Goal: Information Seeking & Learning: Learn about a topic

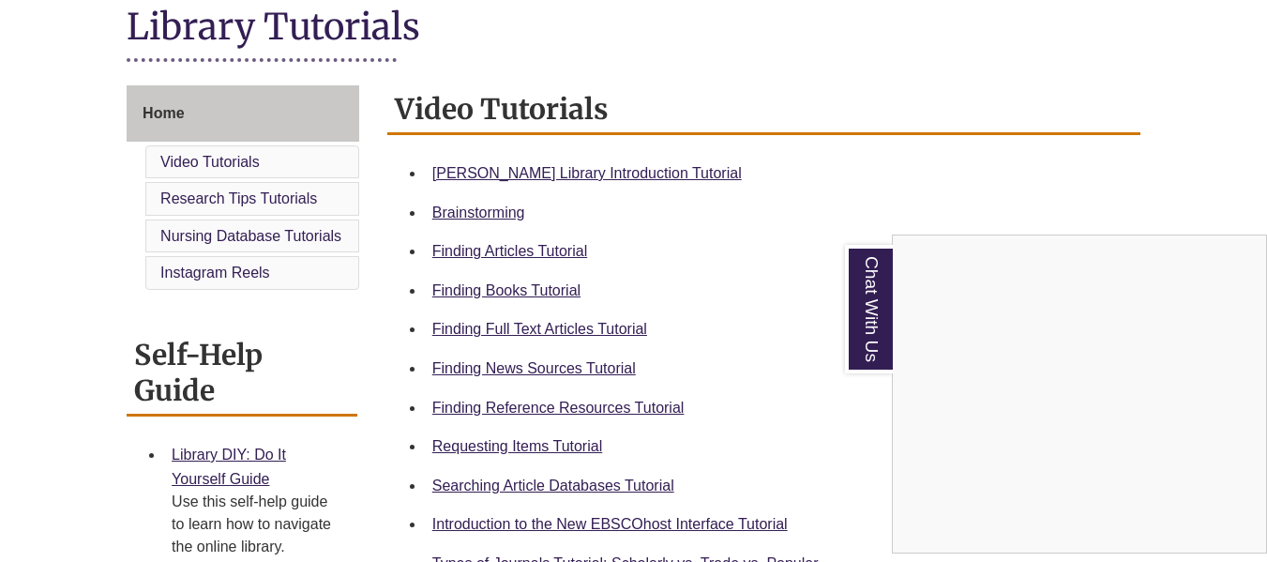
scroll to position [442, 0]
click at [837, 388] on div "Chat With Us" at bounding box center [633, 281] width 1267 height 562
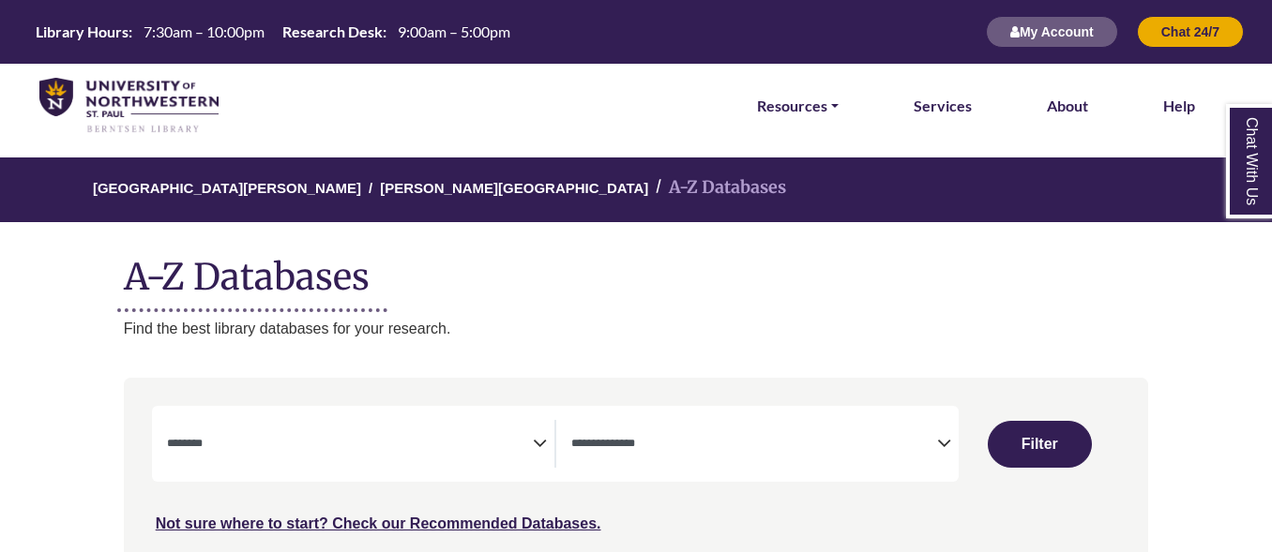
select select "Database Subject Filter"
select select "Database Types Filter"
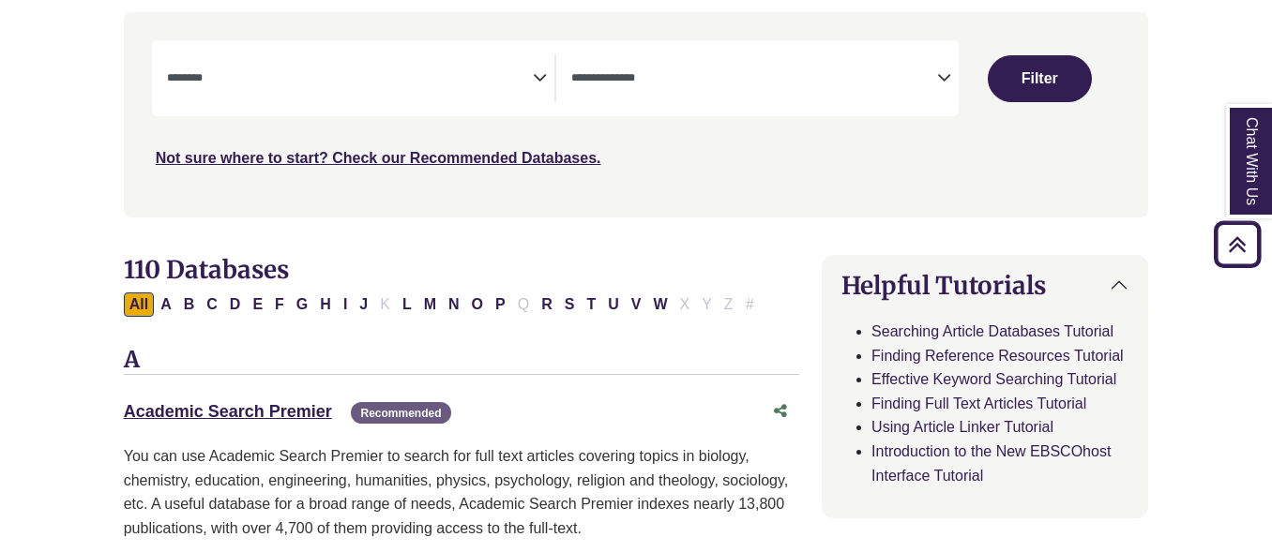
scroll to position [365, 0]
click at [489, 72] on span "Search filters" at bounding box center [350, 76] width 366 height 16
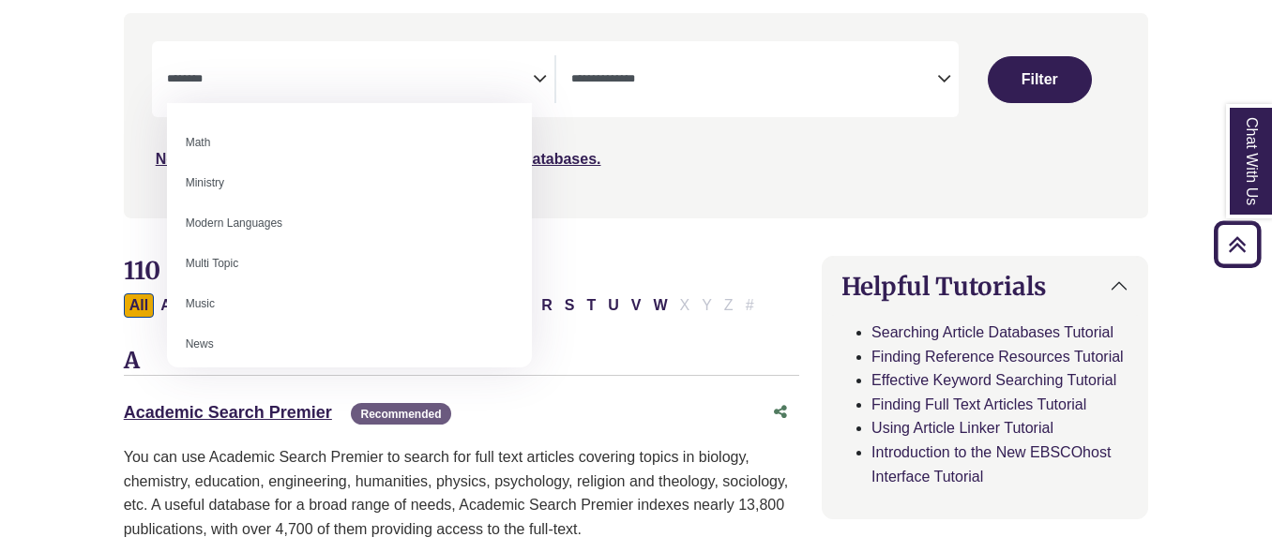
scroll to position [1138, 0]
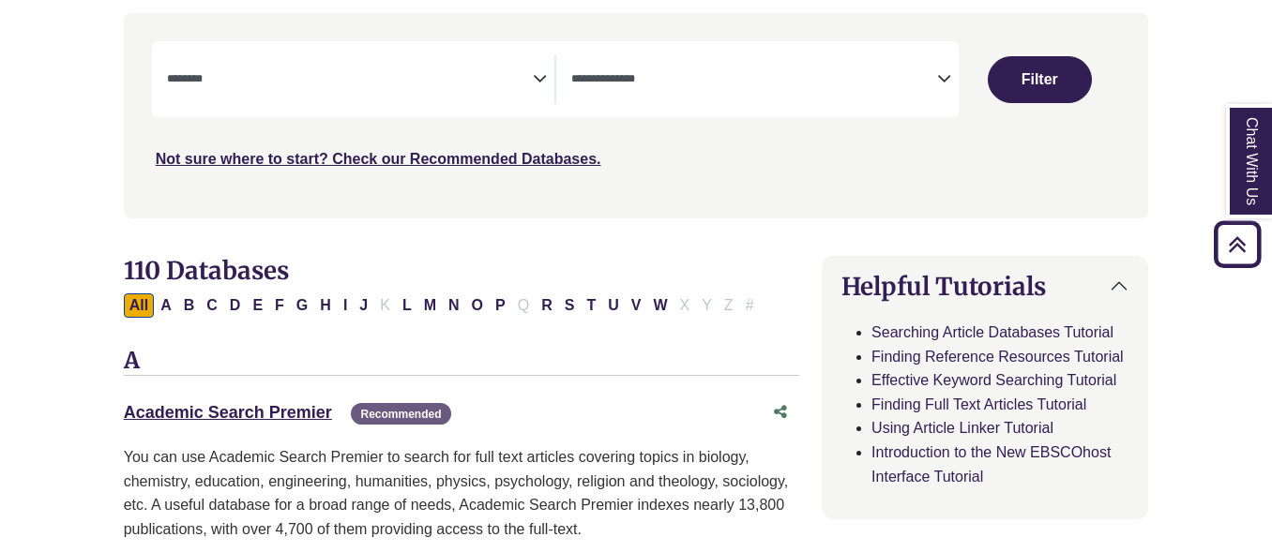
click at [681, 220] on div "**********" at bounding box center [637, 129] width 1048 height 233
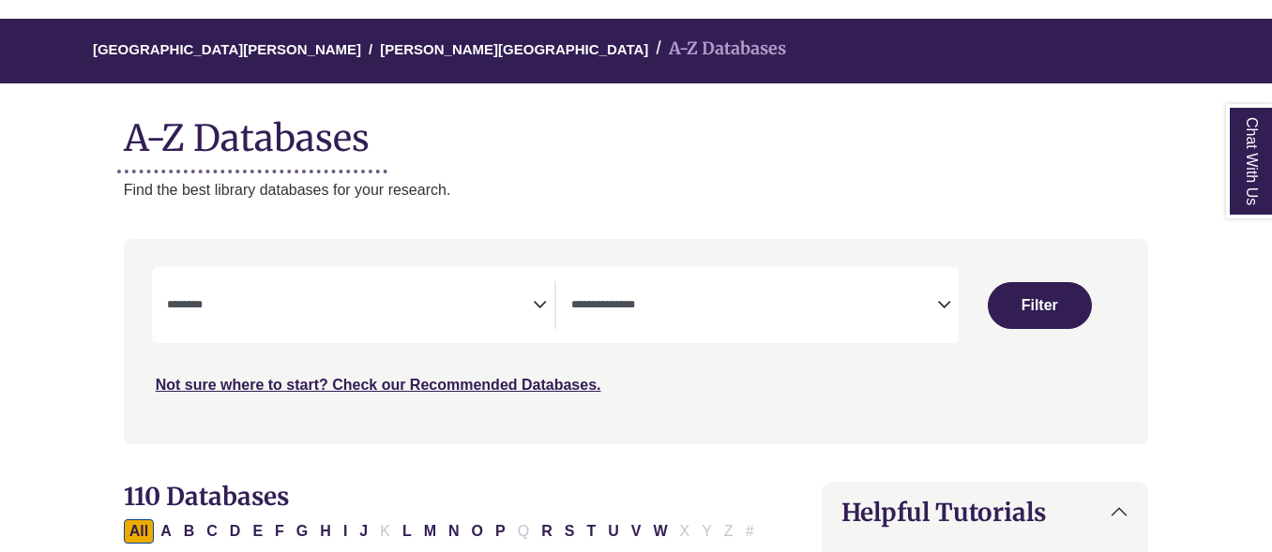
scroll to position [191, 0]
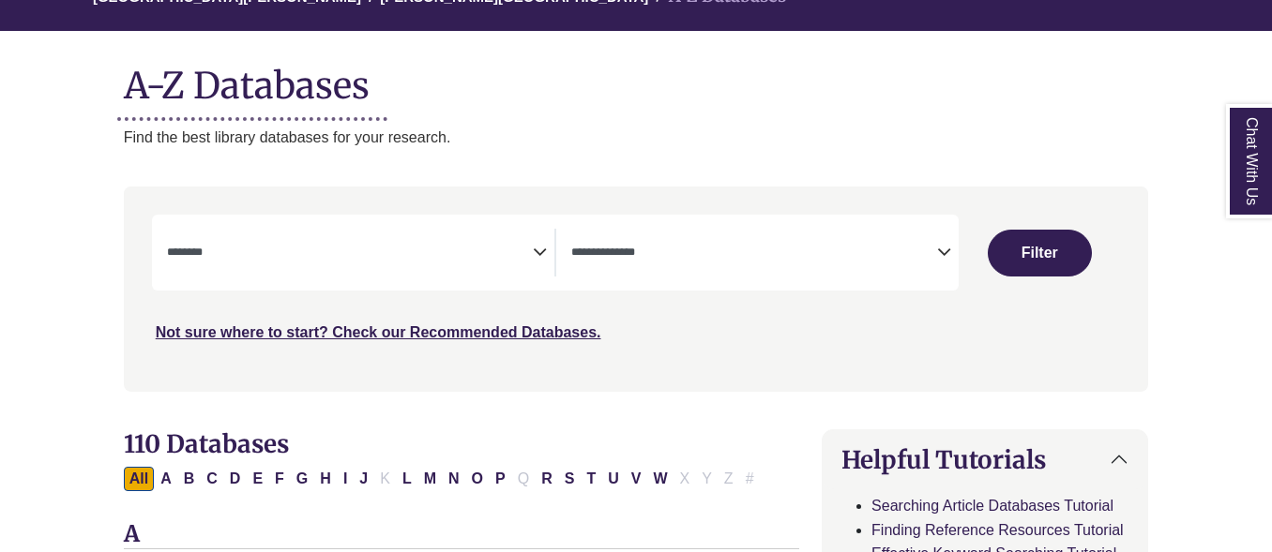
click at [424, 232] on span "Search filters" at bounding box center [350, 253] width 366 height 48
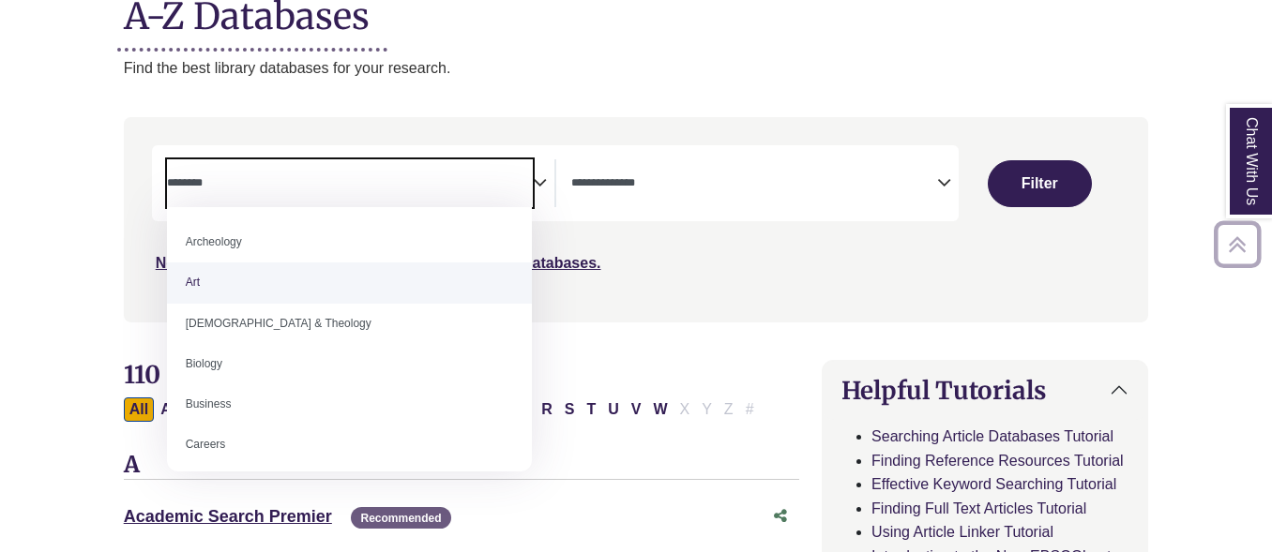
scroll to position [267, 0]
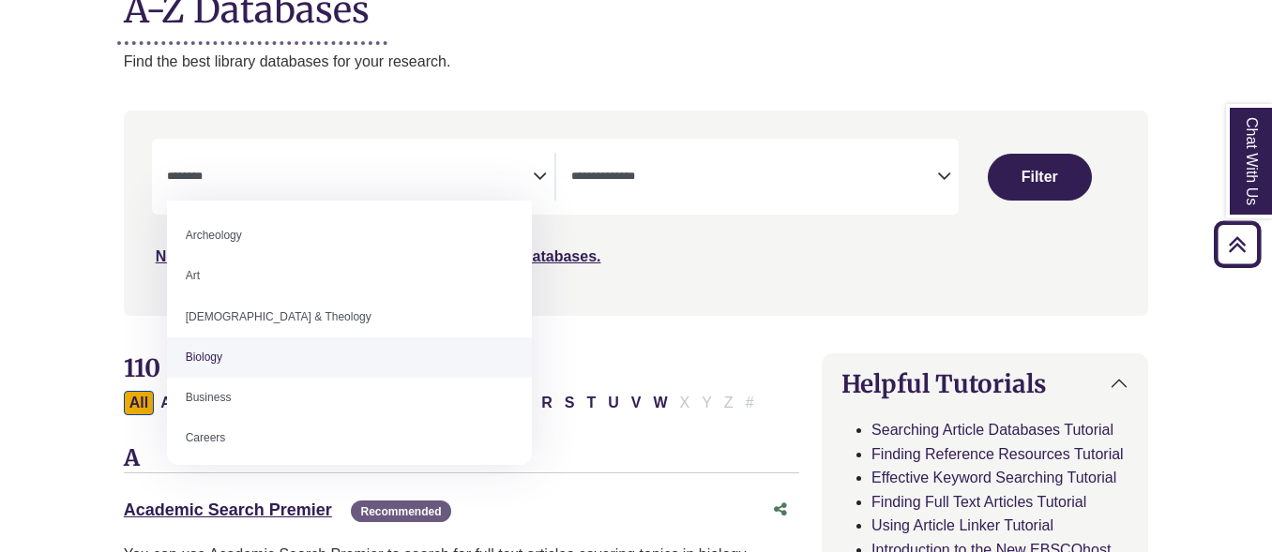
select select "*****"
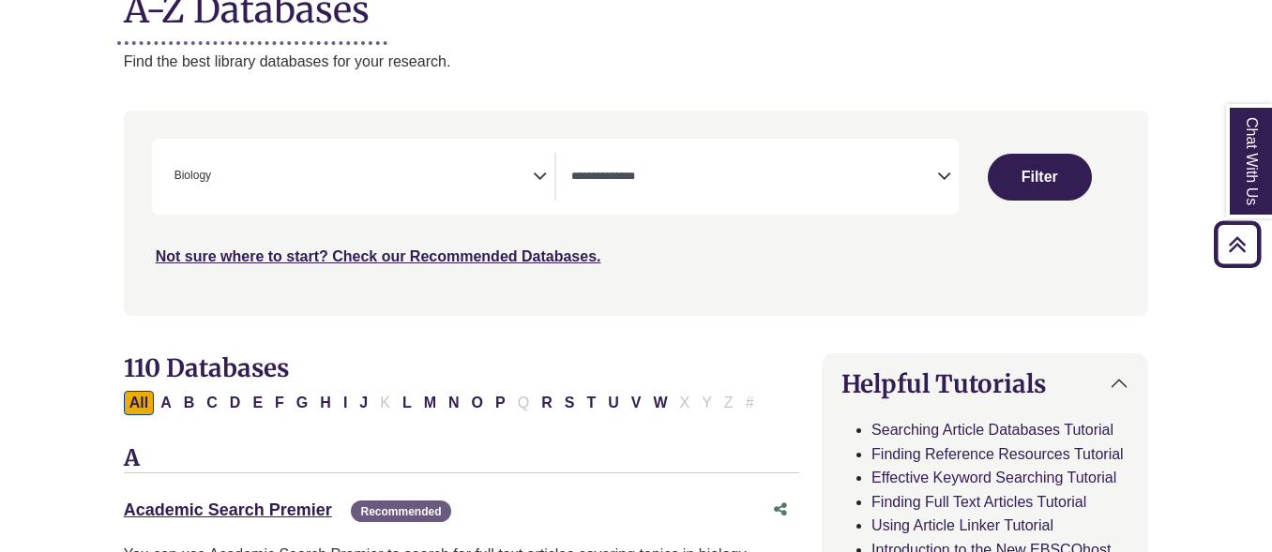
click at [432, 151] on div "**********" at bounding box center [555, 177] width 807 height 76
click at [545, 165] on icon "Search filters" at bounding box center [540, 173] width 14 height 28
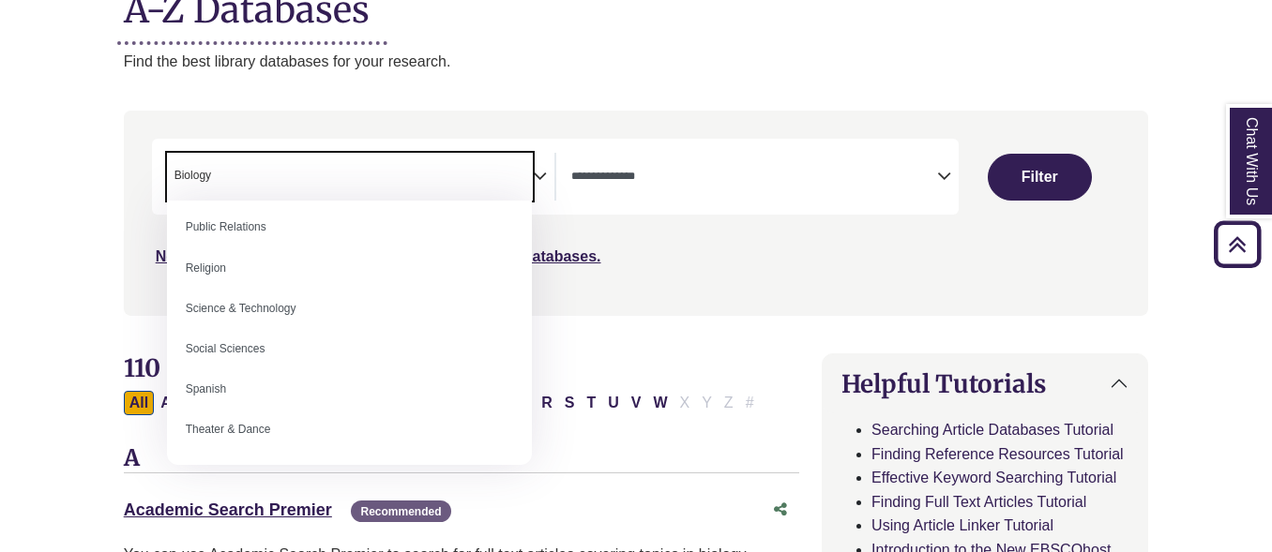
scroll to position [1574, 0]
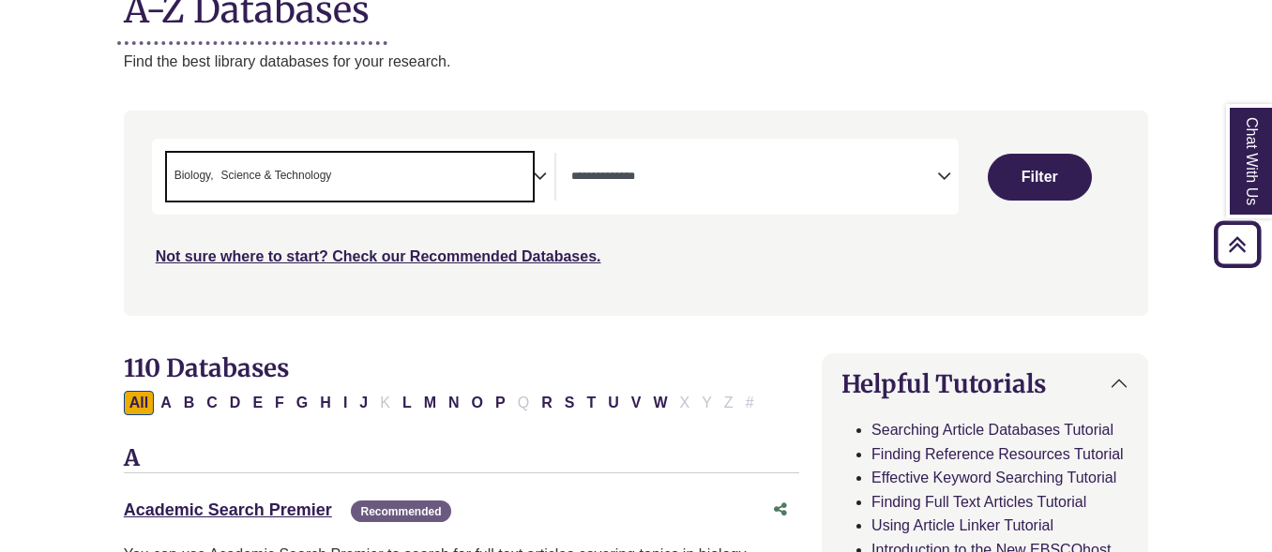
click at [541, 187] on icon "Search filters" at bounding box center [540, 173] width 14 height 28
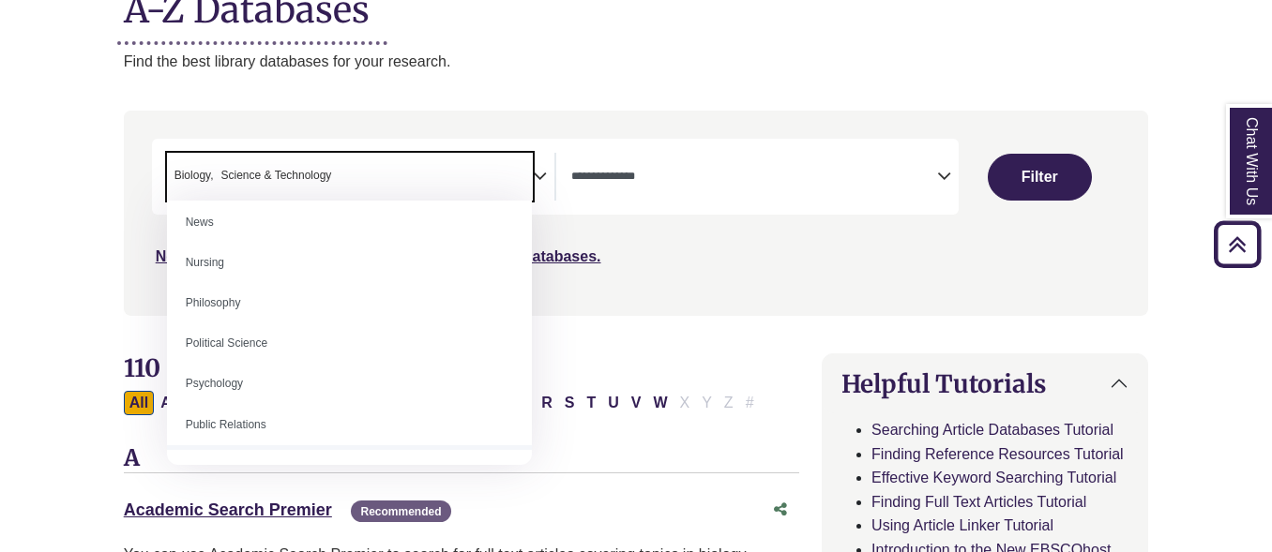
scroll to position [1390, 0]
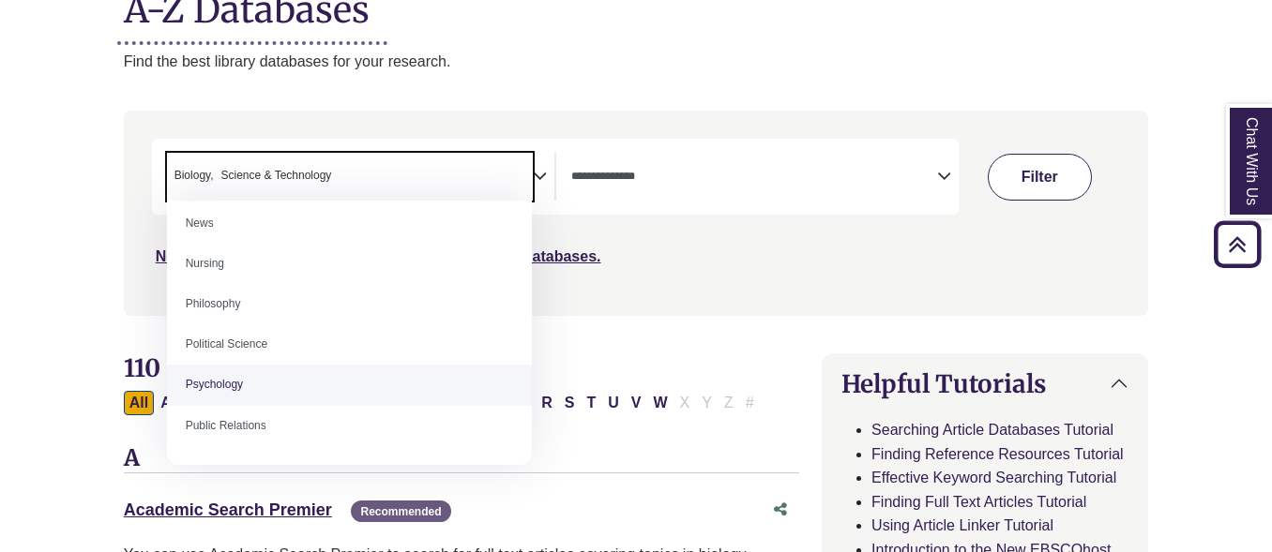
click at [1062, 169] on button "Filter" at bounding box center [1040, 177] width 104 height 47
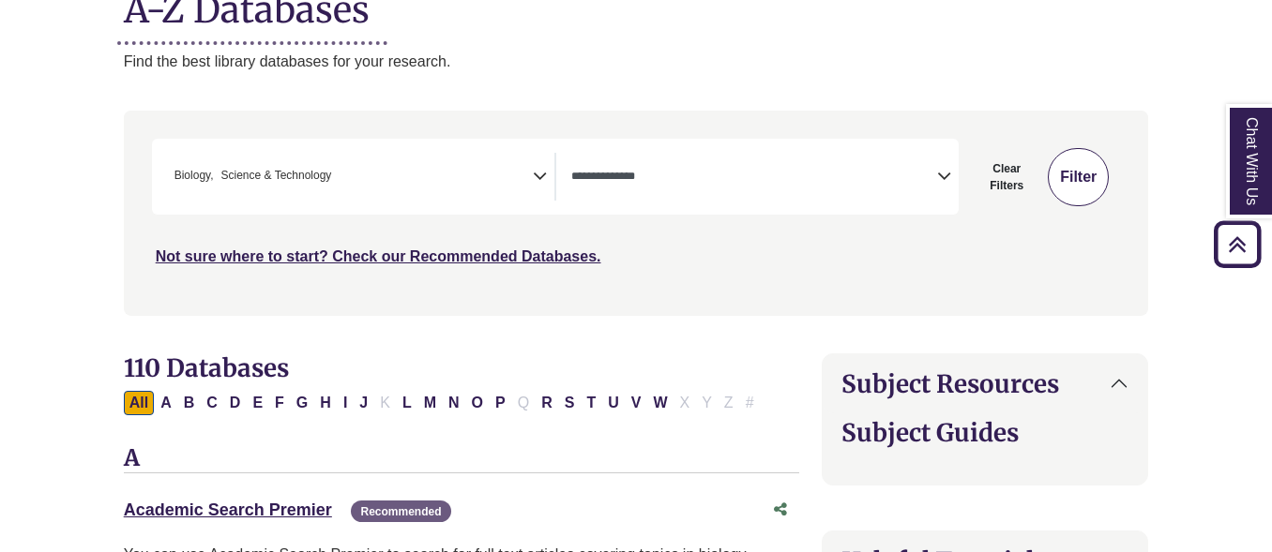
select select "Database Types Filter"
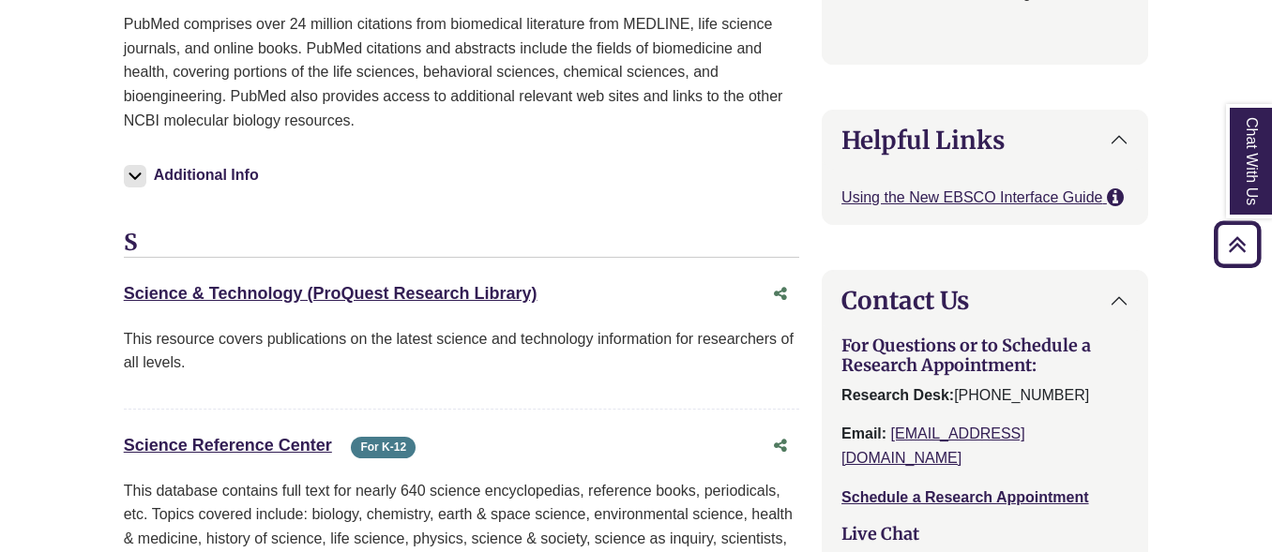
scroll to position [2213, 0]
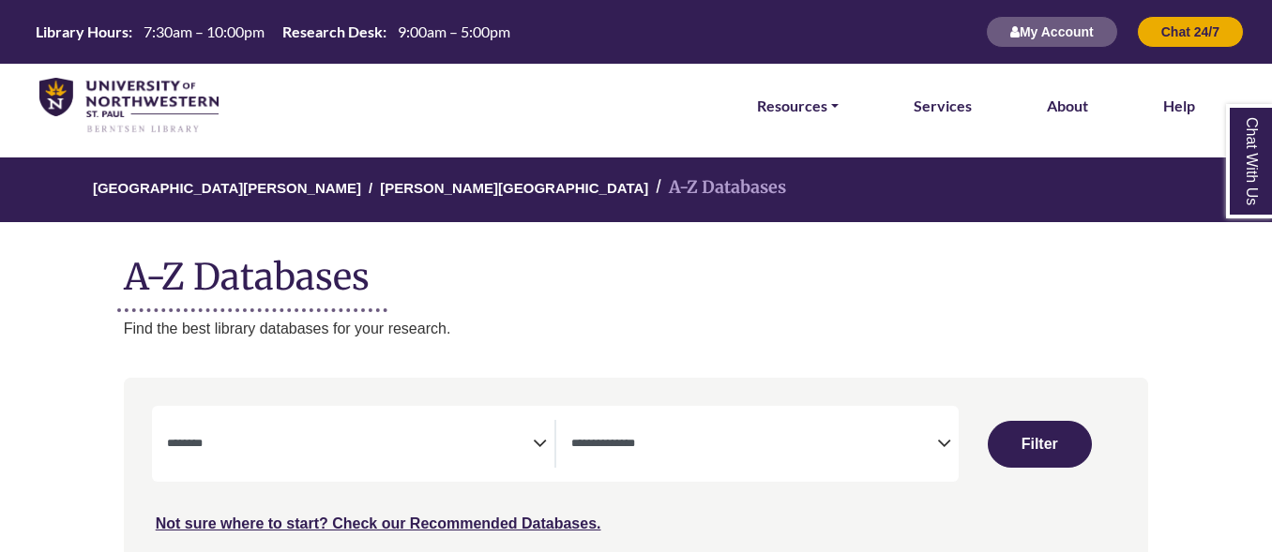
select select "Database Subject Filter"
select select "Database Types Filter"
select select "Database Subject Filter"
select select "Database Types Filter"
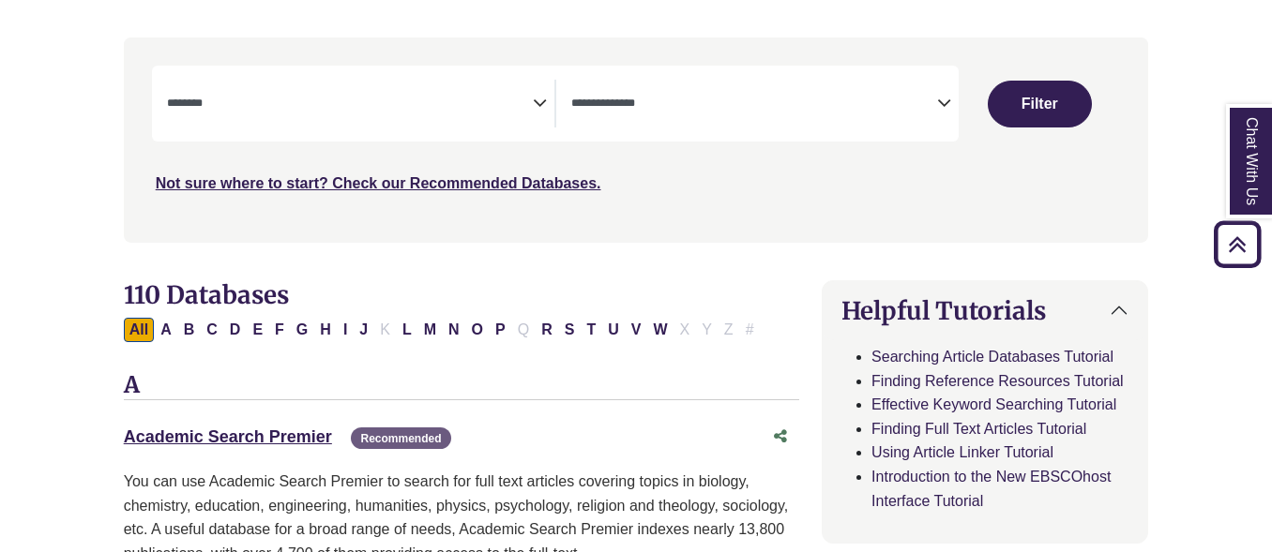
scroll to position [365, 0]
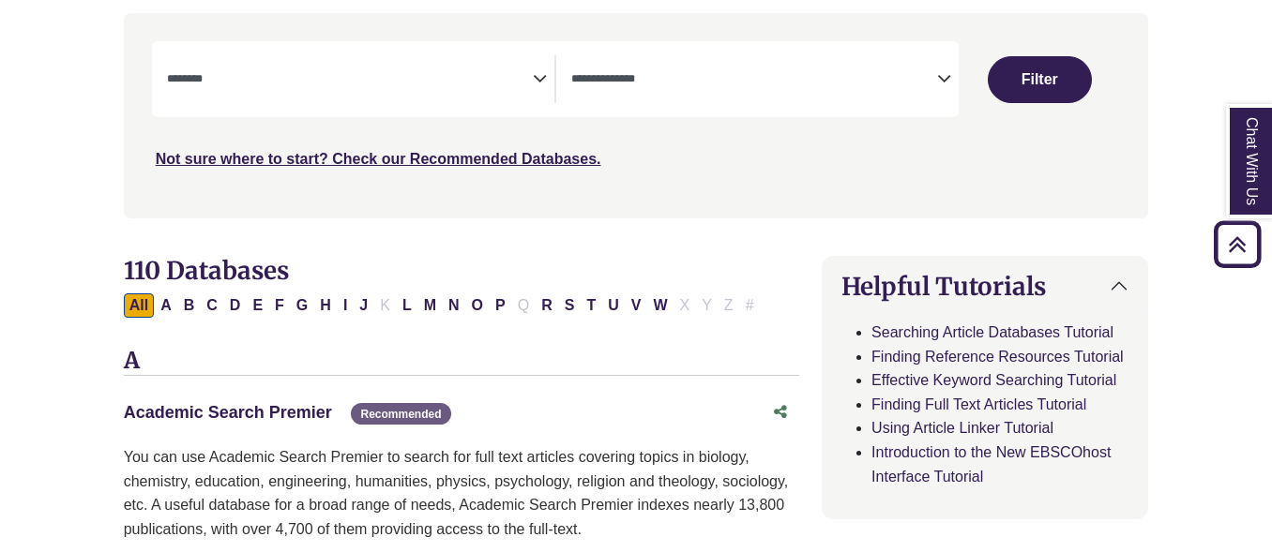
click at [298, 412] on link "Academic Search Premier This link opens in a new window" at bounding box center [228, 412] width 208 height 19
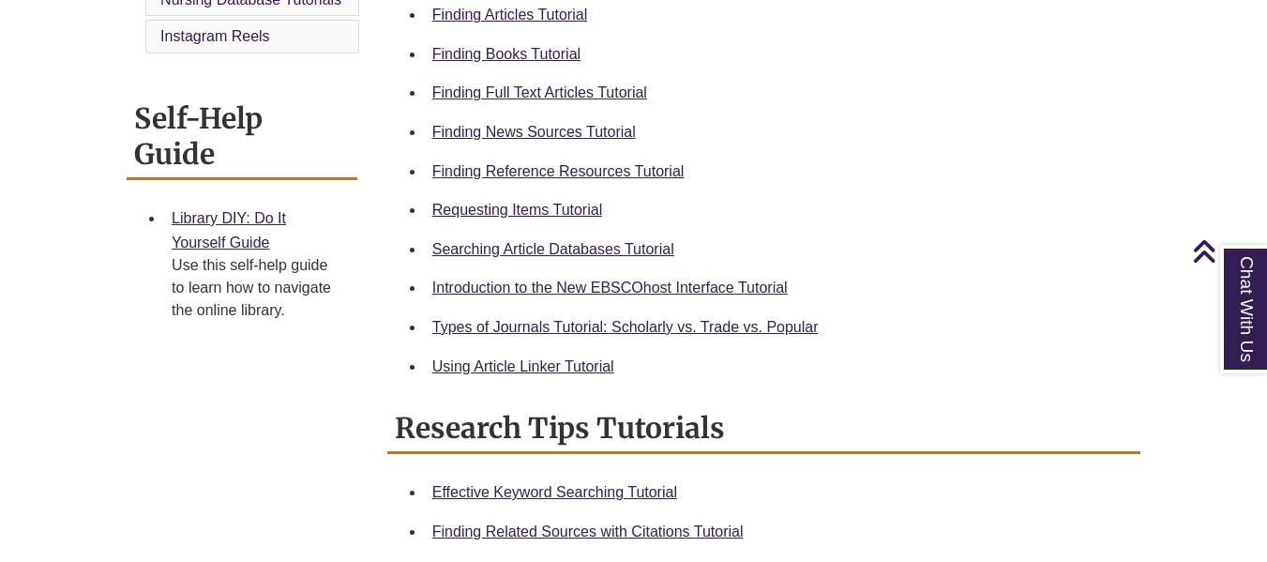
scroll to position [696, 0]
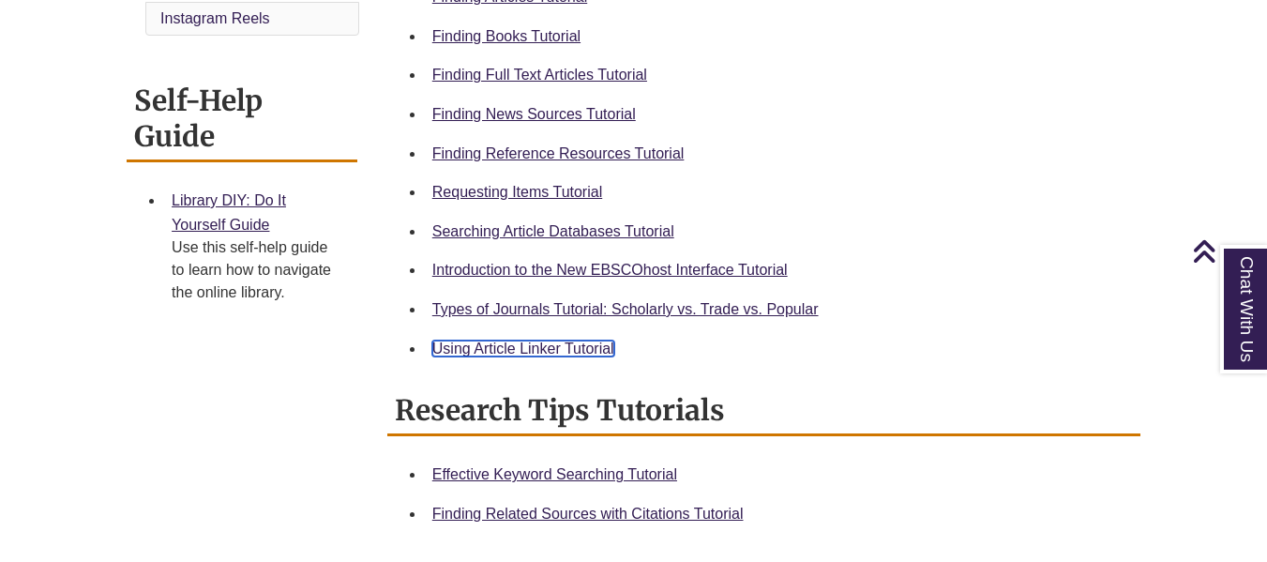
click at [552, 355] on link "Using Article Linker Tutorial" at bounding box center [523, 348] width 182 height 16
click at [550, 351] on link "Using Article Linker Tutorial" at bounding box center [523, 348] width 182 height 16
